Goal: Information Seeking & Learning: Find contact information

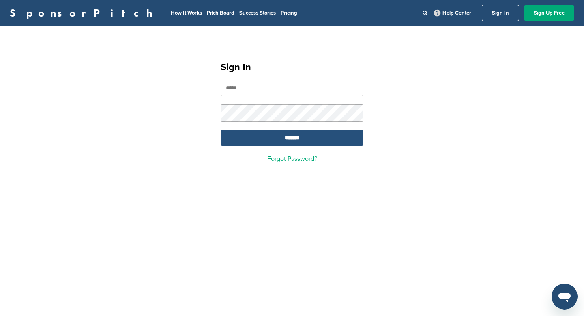
type input "**********"
click at [268, 133] on input "*******" at bounding box center [292, 138] width 143 height 16
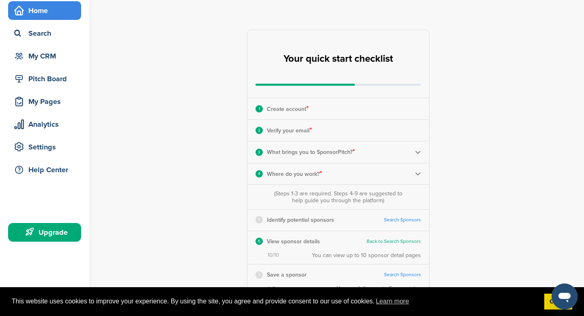
scroll to position [28, 0]
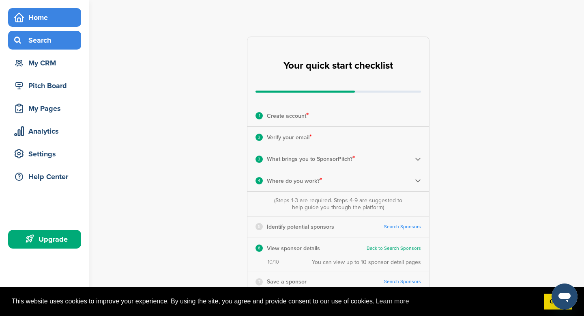
click at [49, 37] on div "Search" at bounding box center [46, 40] width 69 height 15
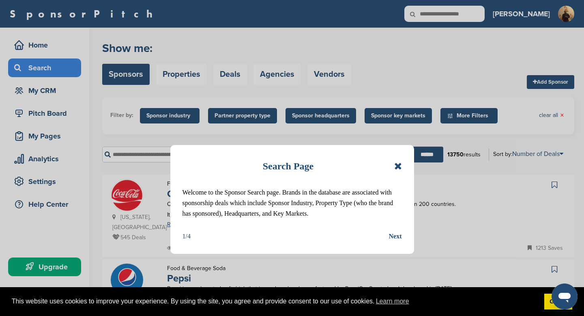
click at [387, 232] on div "1/4 Next" at bounding box center [292, 236] width 219 height 11
click at [393, 235] on div "Next" at bounding box center [395, 236] width 13 height 11
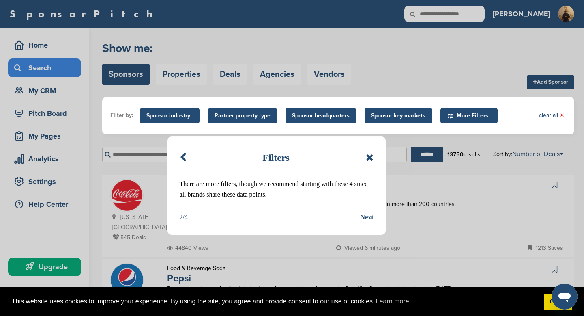
click at [364, 215] on div "Next" at bounding box center [367, 217] width 13 height 11
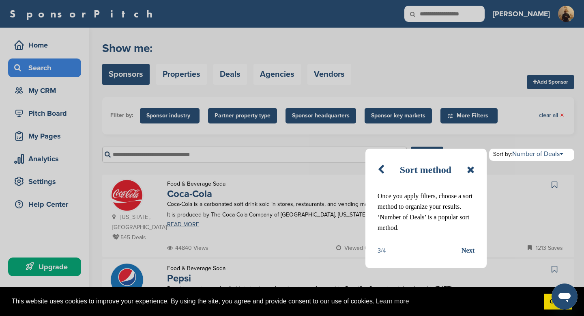
click at [464, 248] on div "Next" at bounding box center [468, 250] width 13 height 11
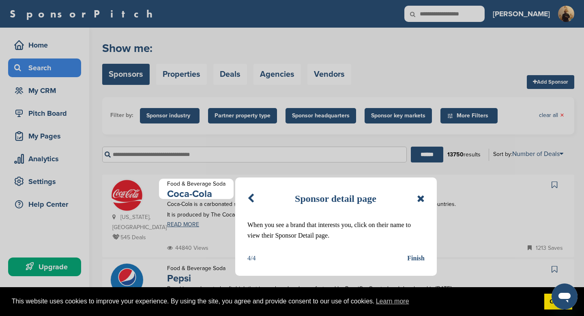
click at [408, 256] on div "Finish" at bounding box center [415, 258] width 17 height 11
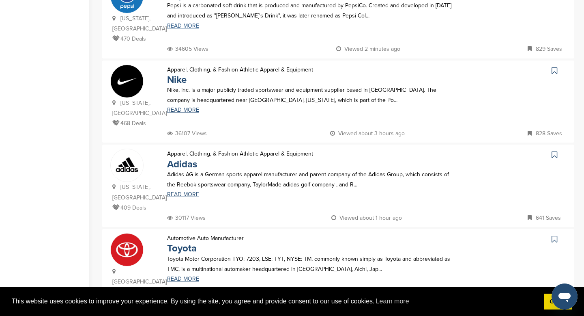
scroll to position [287, 0]
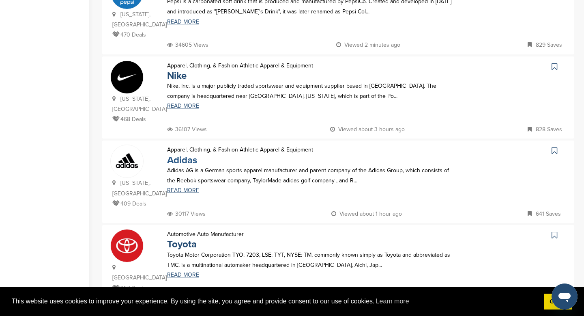
click at [176, 154] on link "Adidas" at bounding box center [182, 160] width 30 height 12
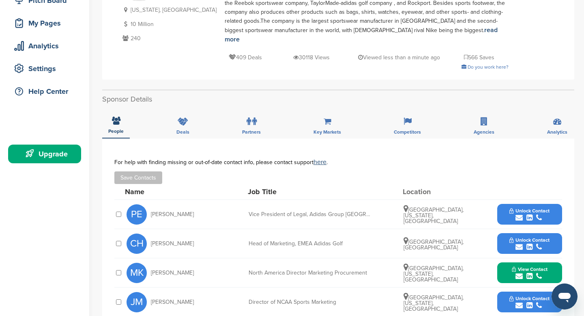
scroll to position [114, 0]
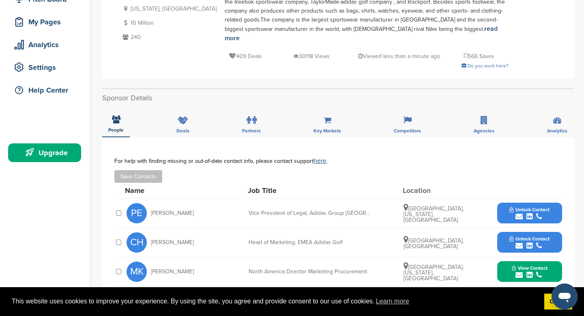
click at [544, 206] on span "Unlock Contact" at bounding box center [529, 209] width 40 height 6
